Goal: Task Accomplishment & Management: Manage account settings

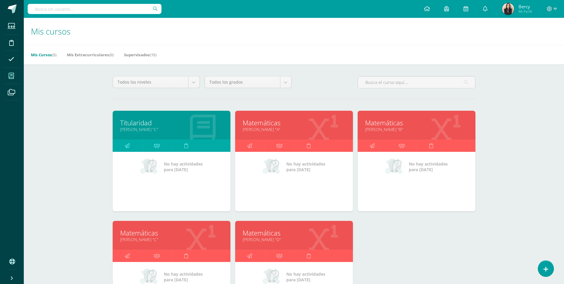
click at [385, 129] on link "[PERSON_NAME] "B"" at bounding box center [416, 129] width 103 height 6
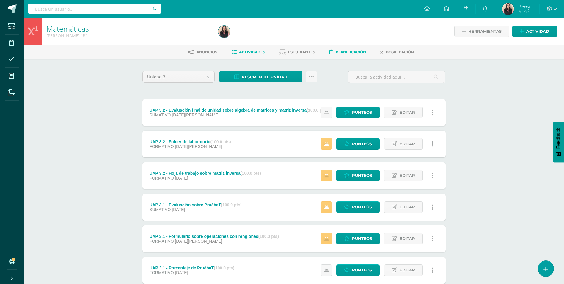
click at [352, 57] on link "Planificación" at bounding box center [348, 52] width 37 height 10
click at [308, 52] on span "Estudiantes" at bounding box center [301, 52] width 27 height 4
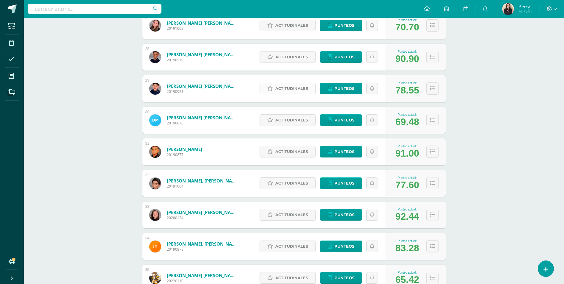
scroll to position [937, 0]
click at [346, 152] on span "Punteos" at bounding box center [345, 151] width 20 height 11
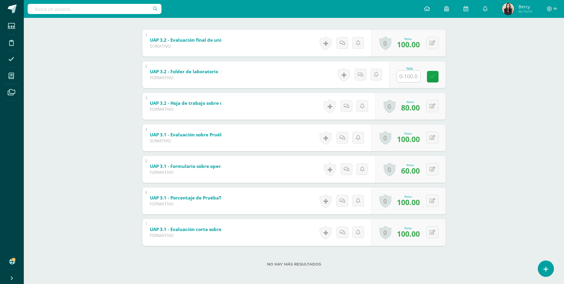
scroll to position [119, 0]
click at [432, 167] on button at bounding box center [436, 169] width 12 height 12
type input "100"
click at [417, 169] on link at bounding box center [421, 171] width 12 height 12
click at [468, 133] on div "Matemáticas Quinto Bachillerato "B" Herramientas Detalle de asistencias Activid…" at bounding box center [294, 92] width 540 height 386
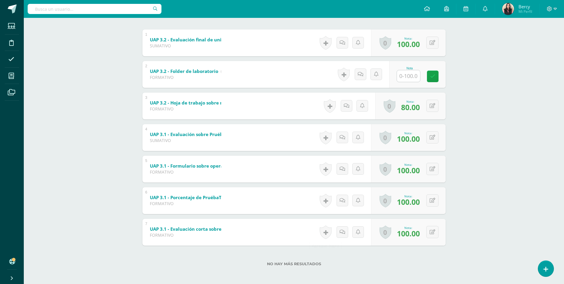
scroll to position [30, 0]
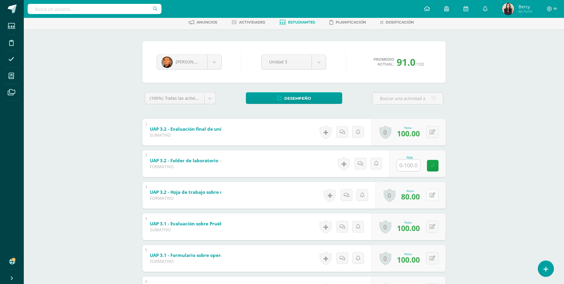
click at [436, 195] on button at bounding box center [432, 195] width 12 height 12
type input "100"
click at [425, 199] on link at bounding box center [421, 197] width 12 height 12
click at [497, 79] on div "Matemáticas Quinto Bachillerato "B" Herramientas Detalle de asistencias Activid…" at bounding box center [294, 181] width 540 height 386
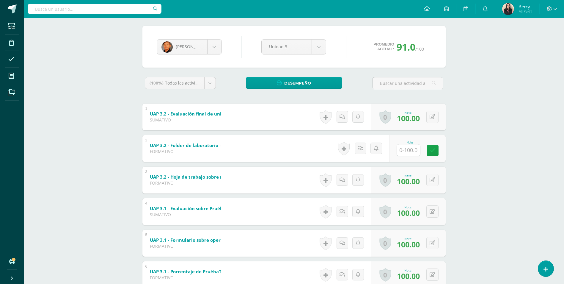
scroll to position [0, 0]
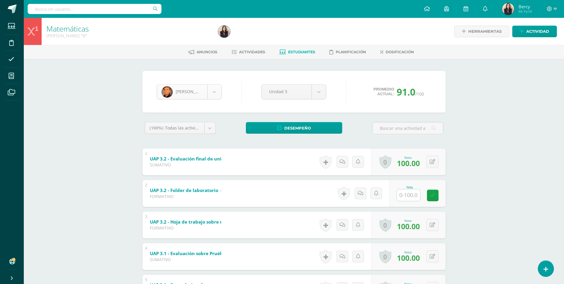
click at [210, 95] on body "Estudiantes Disciplina Asistencia Mis cursos Archivos Soporte Centro de ayuda Ú…" at bounding box center [282, 202] width 564 height 404
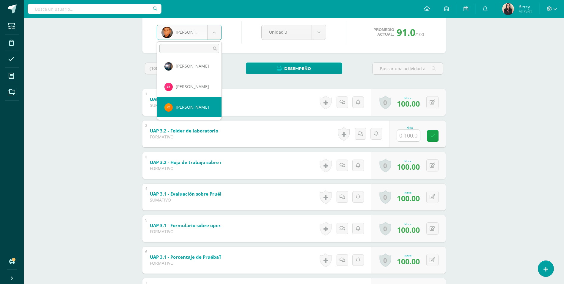
scroll to position [119, 0]
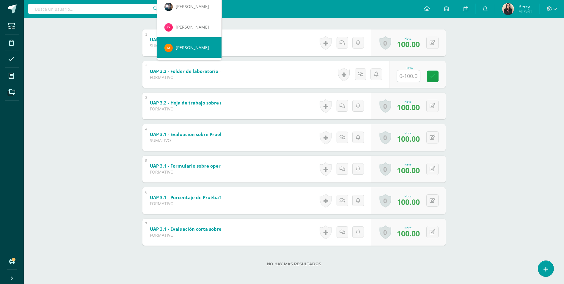
click at [202, 47] on body "Estudiantes Disciplina Asistencia Mis cursos Archivos Soporte Centro de ayuda Ú…" at bounding box center [282, 83] width 564 height 404
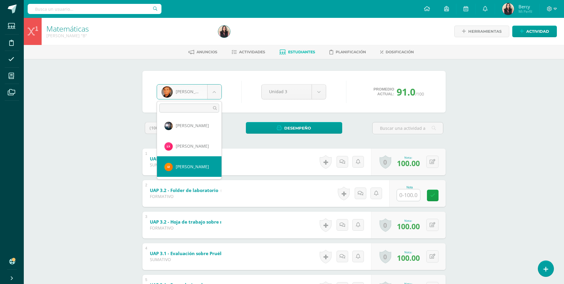
select select "3279"
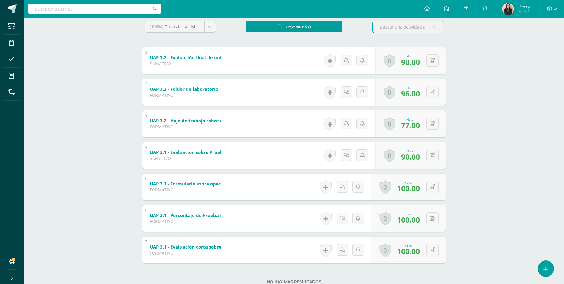
scroll to position [90, 0]
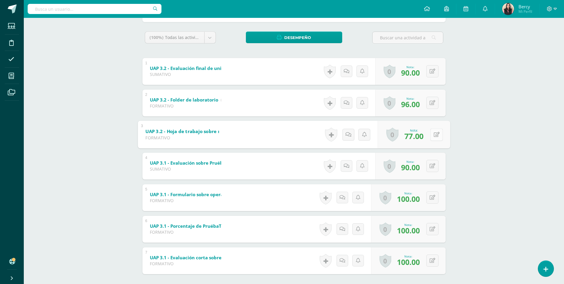
click at [431, 135] on button at bounding box center [436, 134] width 12 height 12
type input "87"
click at [419, 132] on link at bounding box center [421, 136] width 12 height 12
click at [506, 114] on div "Matemáticas Quinto Bachillerato "B" Herramientas Detalle de asistencias Activid…" at bounding box center [294, 120] width 540 height 386
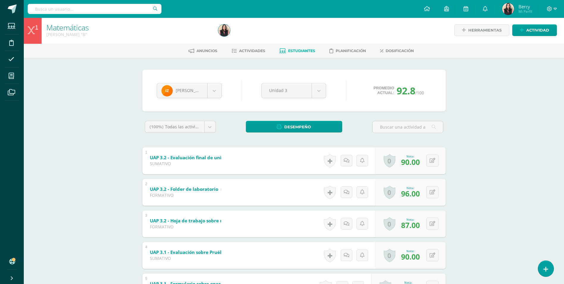
scroll to position [0, 0]
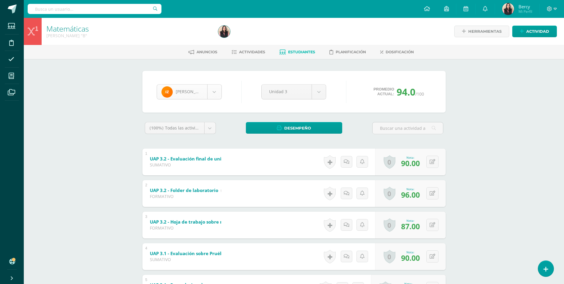
click at [215, 94] on body "Estudiantes Disciplina Asistencia Mis cursos Archivos Soporte Centro de ayuda Ú…" at bounding box center [282, 202] width 564 height 404
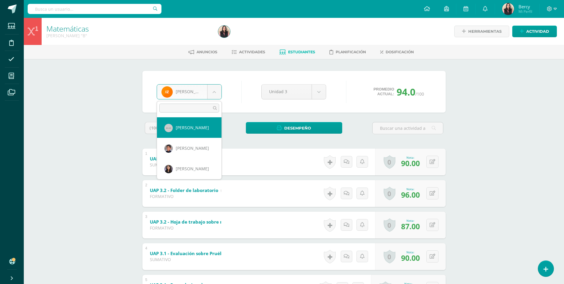
select select "5518"
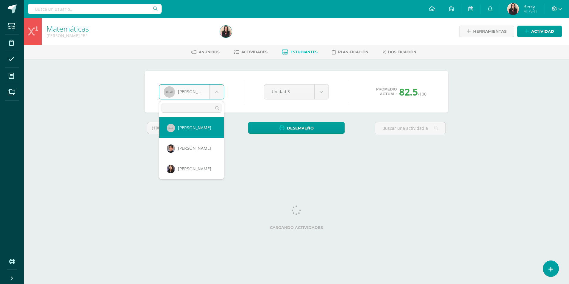
click at [211, 94] on body "Estudiantes Disciplina Asistencia Mis cursos Archivos Soporte Centro de ayuda Ú…" at bounding box center [284, 80] width 569 height 160
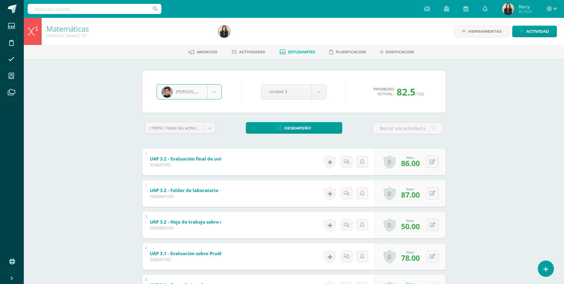
select select "3237"
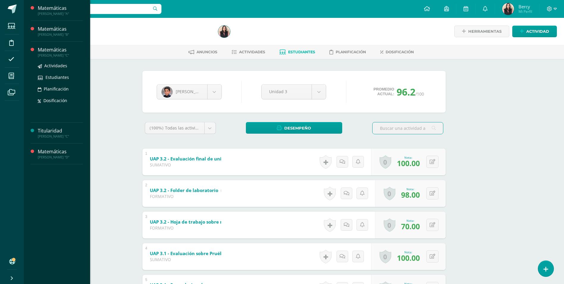
click at [49, 52] on div "Matemáticas" at bounding box center [60, 49] width 45 height 7
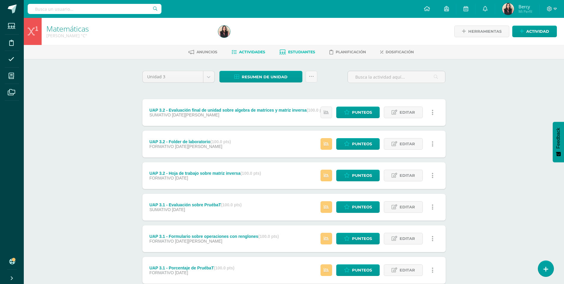
click at [300, 54] on span "Estudiantes" at bounding box center [301, 52] width 27 height 4
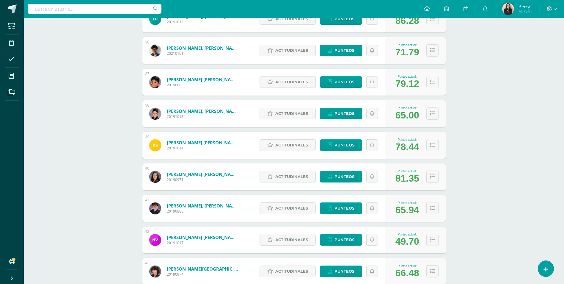
scroll to position [1193, 0]
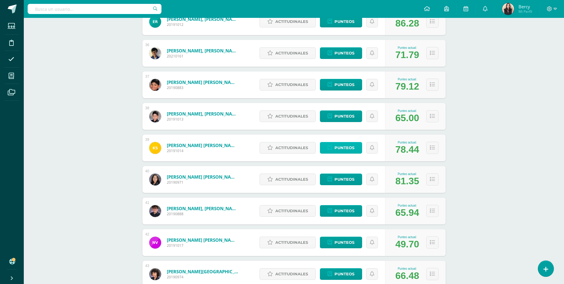
click at [342, 151] on span "Punteos" at bounding box center [345, 147] width 20 height 11
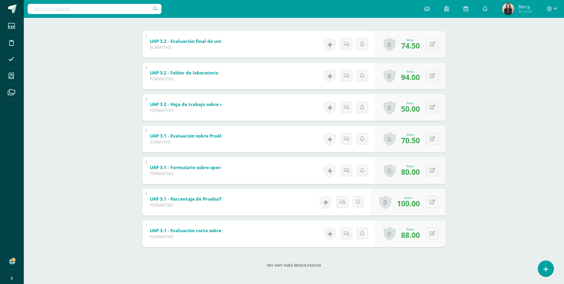
scroll to position [119, 0]
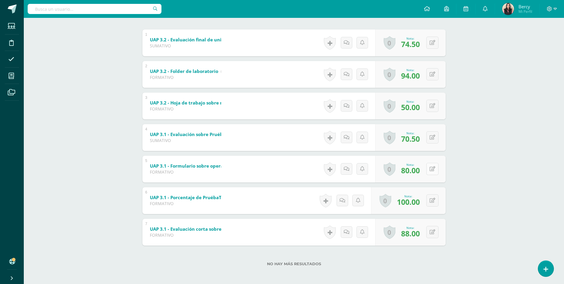
click at [430, 170] on button at bounding box center [432, 169] width 12 height 12
type input "100"
click at [422, 174] on link at bounding box center [421, 171] width 12 height 12
click at [112, 114] on div "Matemáticas [PERSON_NAME] "C" Herramientas Detalle de asistencias Actividad Anu…" at bounding box center [294, 92] width 540 height 386
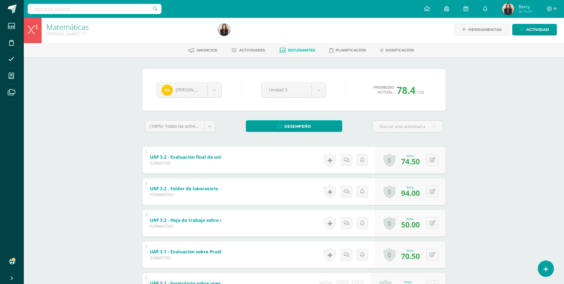
scroll to position [0, 0]
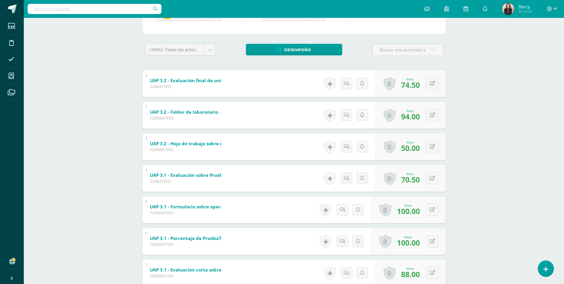
scroll to position [119, 0]
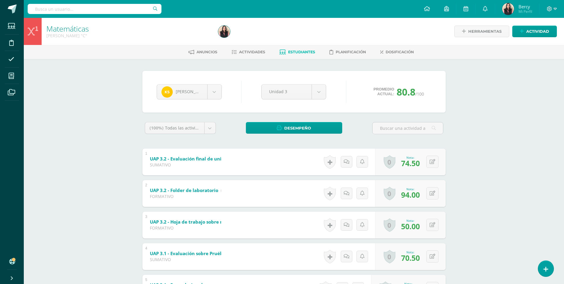
click at [39, 172] on div "Matemáticas [PERSON_NAME] "C" Herramientas Detalle de asistencias Actividad Anu…" at bounding box center [294, 211] width 540 height 386
